Goal: Information Seeking & Learning: Compare options

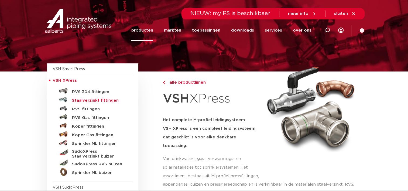
click at [112, 100] on h5 "Staalverzinkt fittingen" at bounding box center [98, 100] width 53 height 5
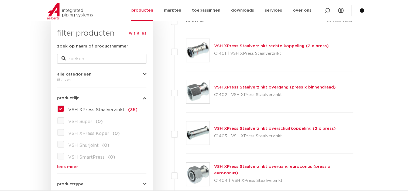
scroll to position [81, 0]
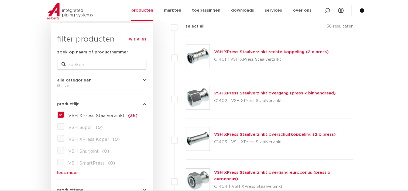
click at [282, 93] on link "VSH XPress Staalverzinkt overgang (press x binnendraad)" at bounding box center [275, 93] width 122 height 4
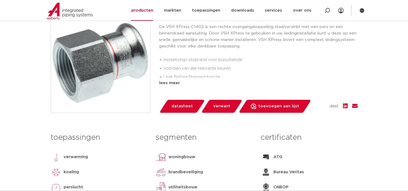
scroll to position [135, 0]
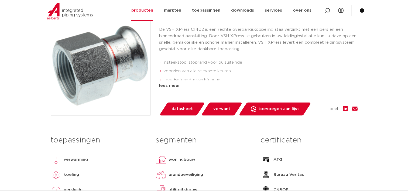
click at [165, 84] on div "lees meer" at bounding box center [258, 86] width 199 height 6
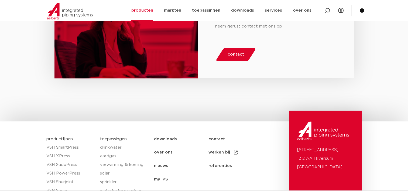
scroll to position [621, 0]
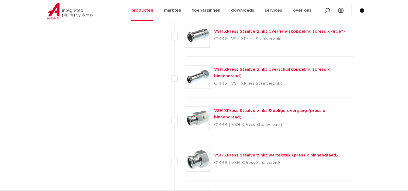
scroll to position [1349, 0]
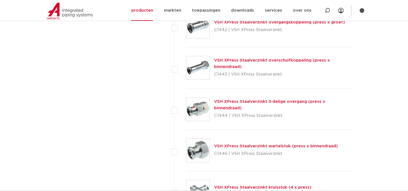
click at [272, 145] on link "VSH XPress Staalverzinkt wartelstuk (press x binnendraad)" at bounding box center [276, 146] width 124 height 4
